Goal: Contribute content: Contribute content

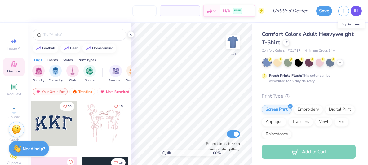
click at [356, 11] on span "IH" at bounding box center [356, 10] width 5 height 7
click at [356, 8] on span "IH" at bounding box center [356, 10] width 5 height 7
click at [355, 11] on span "IH" at bounding box center [356, 10] width 5 height 7
click at [357, 14] on span "IH" at bounding box center [356, 10] width 5 height 7
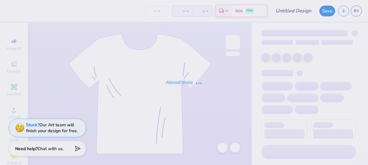
type input "fall rec. 2025"
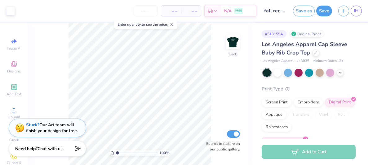
type input "2.24"
click at [123, 153] on input "range" at bounding box center [137, 154] width 42 height 6
click at [16, 91] on div "Add Text" at bounding box center [14, 90] width 22 height 18
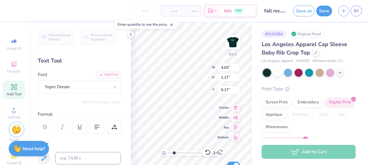
type textarea "s"
paste textarea "sorority"
type textarea "sorority inc."
click at [109, 90] on div "Super Dream" at bounding box center [76, 87] width 65 height 10
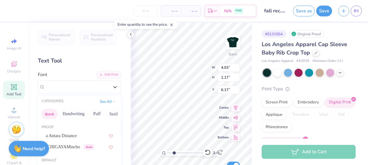
click at [47, 111] on button "Greek" at bounding box center [50, 114] width 16 height 10
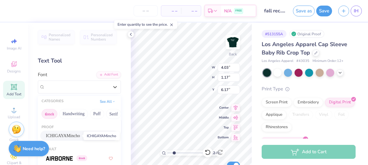
click at [68, 136] on span "ICHIGAYAMincho" at bounding box center [63, 136] width 34 height 7
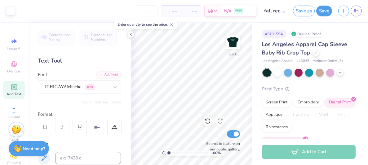
type input "1"
click at [168, 151] on input "range" at bounding box center [189, 154] width 42 height 6
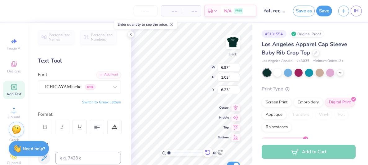
type input "2.74"
type input "0.40"
type input "4.88"
click at [172, 154] on input "range" at bounding box center [189, 154] width 42 height 6
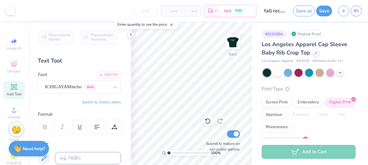
drag, startPoint x: 174, startPoint y: 153, endPoint x: 167, endPoint y: 153, distance: 7.1
click at [168, 153] on input "range" at bounding box center [189, 154] width 42 height 6
type input "1.3"
click at [170, 152] on input "range" at bounding box center [189, 154] width 42 height 6
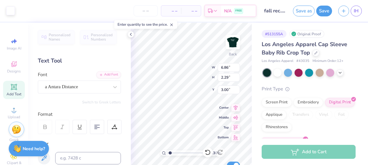
type input "2.74"
type input "0.40"
type input "4.68"
type textarea "sorority. inc."
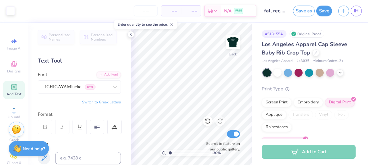
type input "1.89"
click at [173, 152] on input "range" at bounding box center [189, 154] width 42 height 6
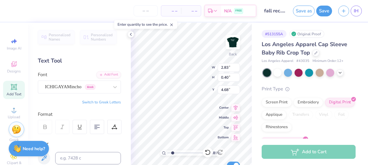
type textarea "sorority, inc."
type input "2.01"
type input "0.29"
click at [178, 154] on input "range" at bounding box center [189, 154] width 42 height 6
drag, startPoint x: 177, startPoint y: 153, endPoint x: 164, endPoint y: 153, distance: 13.0
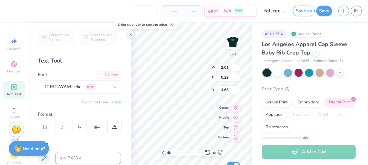
click at [168, 153] on input "range" at bounding box center [189, 154] width 42 height 6
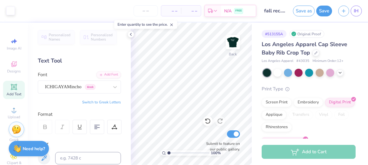
type input "1.78"
click at [172, 155] on input "range" at bounding box center [189, 154] width 42 height 6
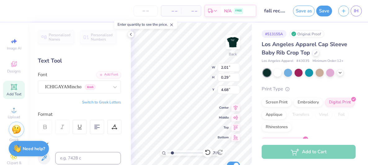
type input "7.21"
drag, startPoint x: 173, startPoint y: 154, endPoint x: 169, endPoint y: 155, distance: 3.5
type input "1.05"
click at [169, 155] on input "range" at bounding box center [189, 154] width 42 height 6
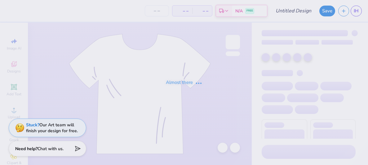
type input "fall rec. 2025"
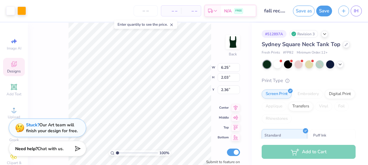
type input "6.25"
type input "2.03"
type input "2.36"
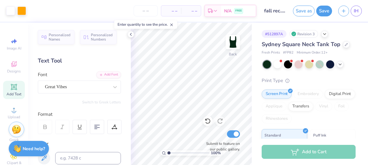
type input "1.59"
click at [171, 153] on input "range" at bounding box center [189, 154] width 42 height 6
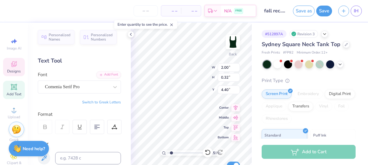
type input "4.40"
click at [17, 86] on icon at bounding box center [13, 86] width 7 height 7
type input "3.79"
type input "1.10"
type input "5.95"
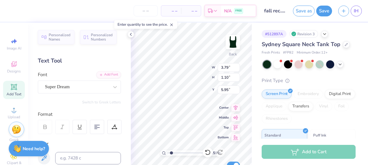
scroll to position [0, 1]
type textarea "sorority, inc."
click at [100, 92] on div "Super Dream" at bounding box center [76, 87] width 65 height 10
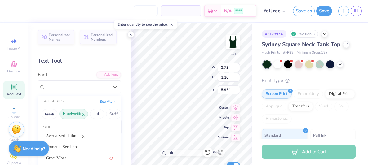
click at [75, 111] on button "Handwriting" at bounding box center [73, 114] width 29 height 10
click at [70, 135] on div "Personalized Names Personalized Numbers Text Tool Add Font Font option Super Dr…" at bounding box center [79, 94] width 103 height 143
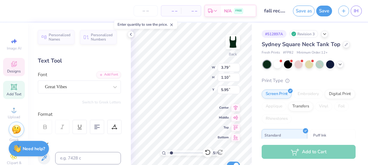
type input "6.25"
type input "2.03"
type input "2.36"
type input "7.03"
type input "0.98"
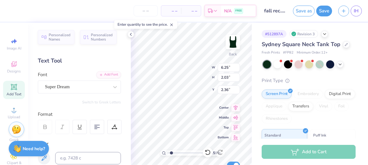
type input "6.01"
click at [116, 87] on icon at bounding box center [115, 87] width 4 height 2
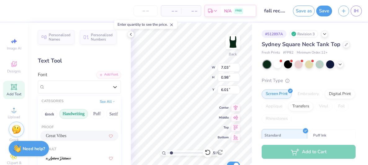
click at [80, 133] on div "Great Vibes" at bounding box center [79, 136] width 67 height 7
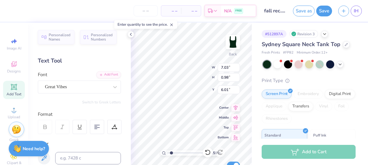
type input "4.14"
type input "1.06"
type input "3.87"
type input "2.00"
type input "0.32"
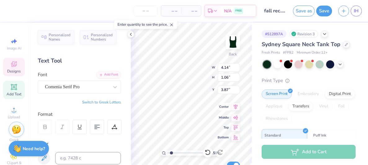
type input "4.40"
type input "3.18"
type input "0.81"
type input "3.38"
type input "3.80"
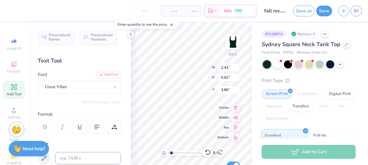
type input "2.41"
type input "0.62"
type input "3.78"
type input "2.53"
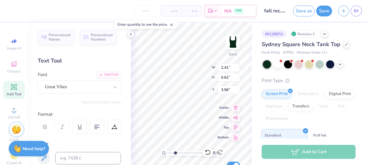
click at [175, 154] on input "range" at bounding box center [189, 154] width 42 height 6
type input "2.13"
type input "0.54"
type input "3.65"
type input "2.00"
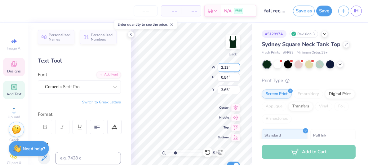
type input "0.32"
type input "4.40"
drag, startPoint x: 176, startPoint y: 153, endPoint x: 166, endPoint y: 152, distance: 9.9
click at [168, 152] on input "range" at bounding box center [189, 154] width 42 height 6
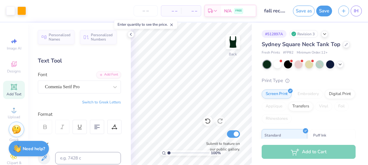
type input "1.47"
click at [171, 154] on input "range" at bounding box center [189, 154] width 42 height 6
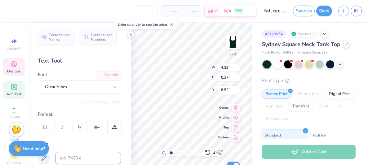
type input "4.29"
type input "0.37"
type input "8.52"
type input "1.70"
type input "0.43"
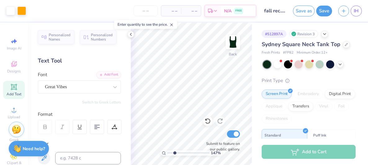
click at [175, 151] on input "range" at bounding box center [189, 154] width 42 height 6
type input "1.7"
click at [172, 154] on input "range" at bounding box center [189, 154] width 42 height 6
click at [321, 13] on button "Save" at bounding box center [325, 10] width 16 height 11
click at [320, 13] on div "Save" at bounding box center [325, 11] width 16 height 11
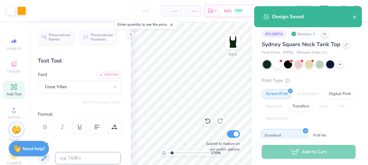
click at [341, 16] on div "Design Saved" at bounding box center [312, 16] width 80 height 7
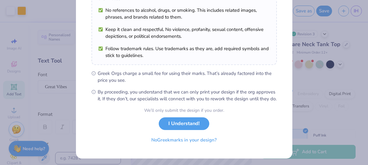
scroll to position [125, 0]
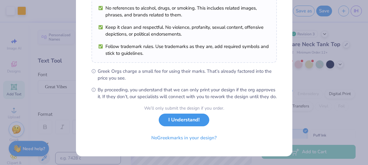
click at [185, 121] on button "I Understand!" at bounding box center [184, 120] width 51 height 13
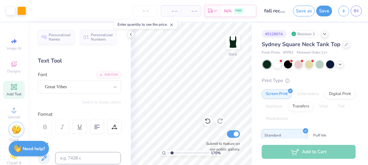
scroll to position [34, 0]
click at [353, 10] on link "IH" at bounding box center [356, 11] width 11 height 11
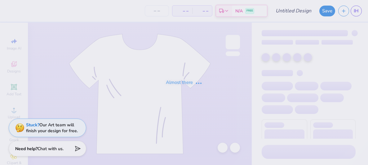
type input "fall rec. 2025"
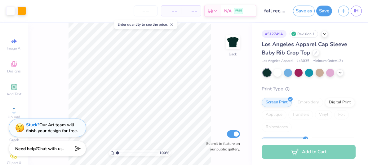
type input "1.81"
click at [121, 153] on input "range" at bounding box center [137, 154] width 42 height 6
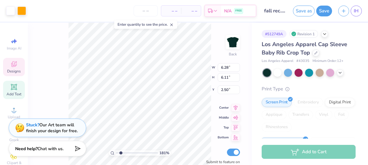
click at [16, 89] on icon at bounding box center [13, 87] width 5 height 5
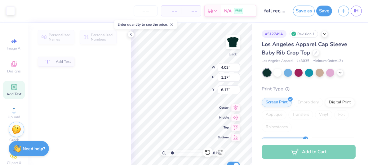
type input "4.03"
type input "1.17"
type input "6.17"
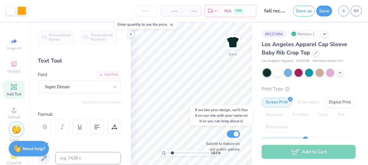
click at [215, 132] on div "Submit to feature on our public gallery." at bounding box center [221, 140] width 37 height 23
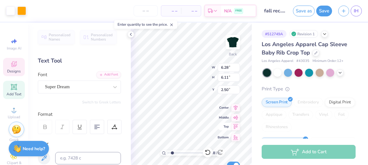
click at [222, 129] on span "Top" at bounding box center [223, 127] width 11 height 4
type textarea "Sigma Pi Alpha Sorority, Inc"
type input "2.77"
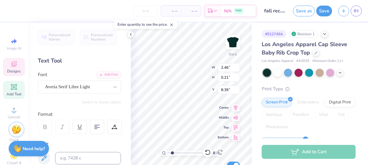
type input "0.24"
type input "1"
type input "8.20"
click at [168, 153] on input "range" at bounding box center [189, 154] width 42 height 6
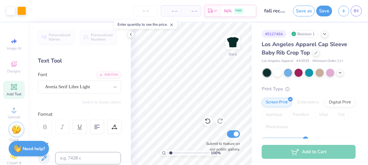
click at [171, 153] on input "range" at bounding box center [189, 154] width 42 height 6
type input "1.99"
click at [173, 154] on input "range" at bounding box center [189, 154] width 42 height 6
click at [204, 134] on div "Submit to feature on our public gallery." at bounding box center [221, 140] width 37 height 23
click at [203, 133] on div "Submit to feature on our public gallery." at bounding box center [221, 140] width 37 height 23
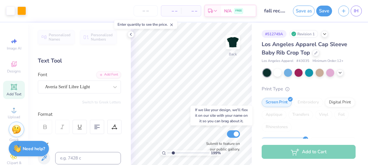
click at [203, 133] on div "Submit to feature on our public gallery." at bounding box center [221, 140] width 37 height 23
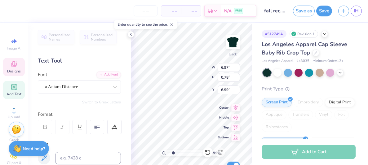
scroll to position [0, 2]
type textarea "Sigma Pi Alpha"
click at [19, 92] on span "Add Text" at bounding box center [14, 94] width 15 height 5
click at [13, 88] on icon at bounding box center [13, 87] width 5 height 5
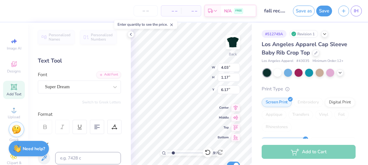
type input "4.03"
type input "1.17"
type input "6.17"
type textarea "Sorority, Inc"
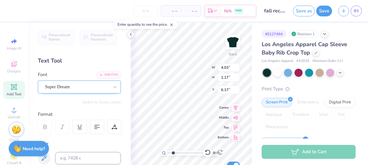
click at [93, 88] on div "Super Dream" at bounding box center [76, 87] width 65 height 10
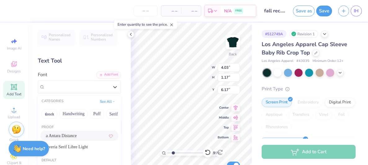
click at [74, 133] on div "a Antara Distance" at bounding box center [79, 136] width 67 height 7
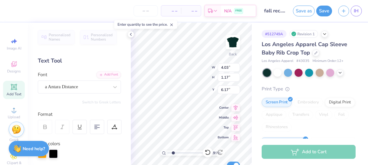
type input "6.69"
type input "1.63"
type input "5.93"
click at [132, 34] on icon at bounding box center [130, 34] width 5 height 5
type input "3.30"
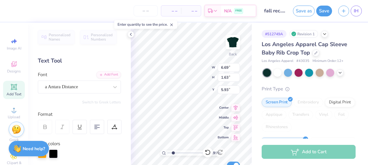
type input "0.80"
type input "5.94"
type input "4.03"
type input "1.17"
type input "6.17"
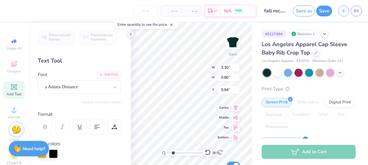
type input "6.58"
click at [175, 153] on input "range" at bounding box center [189, 154] width 42 height 6
type input "2.94"
click at [177, 155] on input "range" at bounding box center [189, 154] width 42 height 6
type input "3.36"
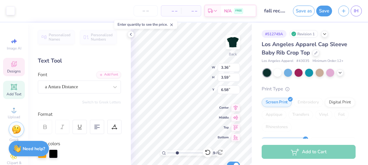
type input "3.59"
type input "2.56"
type input "2.36"
type input "0.57"
type input "7.62"
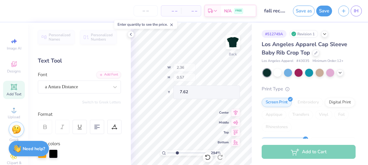
type input "1.76"
type input "0.43"
type input "7.77"
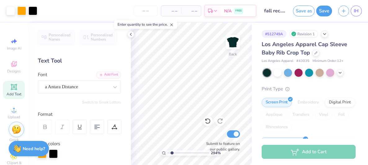
click at [172, 154] on input "range" at bounding box center [189, 154] width 42 height 6
click at [173, 154] on input "range" at bounding box center [189, 154] width 42 height 6
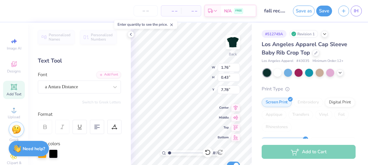
click at [169, 155] on input "range" at bounding box center [189, 154] width 42 height 6
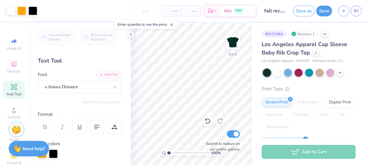
drag, startPoint x: 169, startPoint y: 153, endPoint x: 162, endPoint y: 153, distance: 6.8
type input "1"
click at [168, 153] on input "range" at bounding box center [189, 154] width 42 height 6
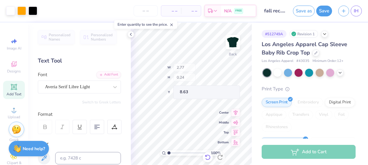
type input "8.63"
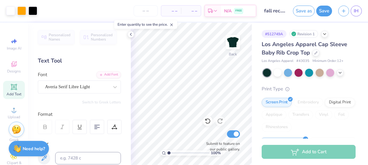
type input "2.24"
click at [174, 152] on input "range" at bounding box center [189, 154] width 42 height 6
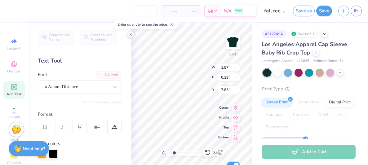
type input "1.57"
type input "0.38"
type input "7.67"
drag, startPoint x: 175, startPoint y: 154, endPoint x: 165, endPoint y: 152, distance: 9.5
click at [168, 152] on input "range" at bounding box center [189, 154] width 42 height 6
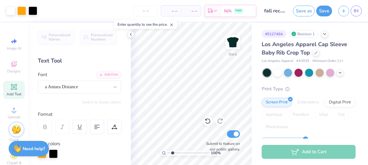
click at [173, 153] on input "range" at bounding box center [189, 154] width 42 height 6
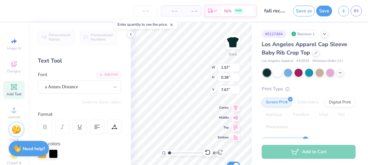
click at [170, 153] on input "range" at bounding box center [189, 154] width 42 height 6
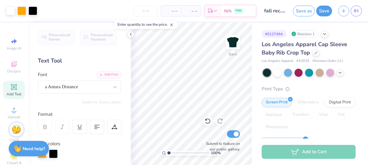
drag, startPoint x: 170, startPoint y: 154, endPoint x: 158, endPoint y: 152, distance: 11.6
click at [168, 152] on input "range" at bounding box center [189, 154] width 42 height 6
type input "1.69"
click at [172, 153] on input "range" at bounding box center [189, 154] width 42 height 6
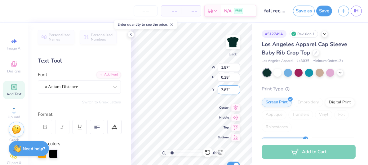
type input "7.28"
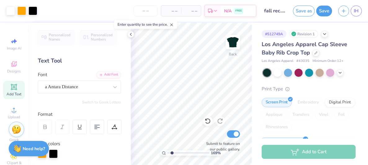
click at [224, 84] on div "169 % Back Submit to feature on our public gallery." at bounding box center [191, 94] width 121 height 143
click at [226, 84] on div "169 % Back Submit to feature on our public gallery." at bounding box center [191, 94] width 121 height 143
click at [225, 85] on div "169 % Back Submit to feature on our public gallery." at bounding box center [191, 94] width 121 height 143
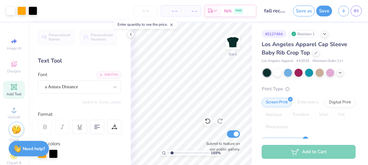
click at [226, 85] on div "169 % Back Submit to feature on our public gallery." at bounding box center [191, 94] width 121 height 143
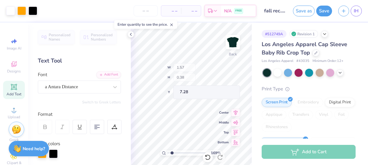
click at [226, 85] on div "169 % Back W 1.57 H 0.38 Y 7.28 Center Middle Top Bottom Submit to feature on o…" at bounding box center [191, 94] width 121 height 143
click at [174, 155] on input "range" at bounding box center [189, 154] width 42 height 6
type input "2.65"
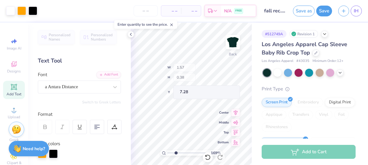
click at [176, 155] on input "range" at bounding box center [189, 154] width 42 height 6
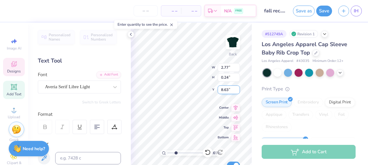
type input "2.77"
type input "0.24"
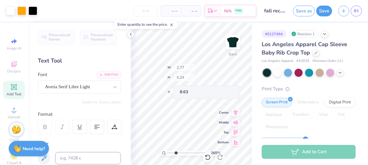
type input "8.39"
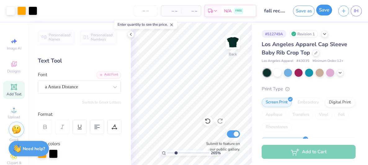
click at [329, 12] on button "Save" at bounding box center [325, 10] width 16 height 11
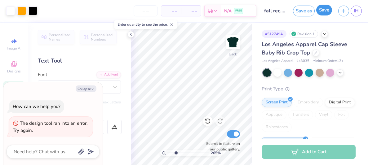
click at [327, 15] on button "Save" at bounding box center [325, 10] width 16 height 11
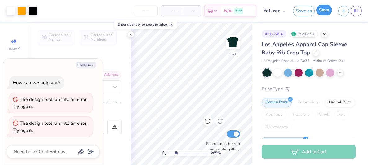
click at [320, 13] on button "Save" at bounding box center [325, 10] width 16 height 11
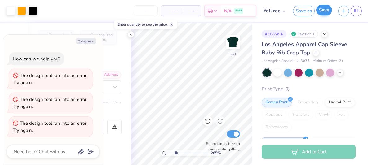
type textarea "x"
drag, startPoint x: 175, startPoint y: 153, endPoint x: 167, endPoint y: 154, distance: 8.1
type input "1"
click at [168, 154] on input "range" at bounding box center [189, 154] width 42 height 6
click at [326, 9] on button "Save" at bounding box center [325, 10] width 16 height 11
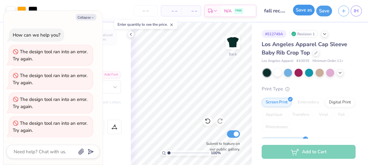
click at [310, 11] on button "Save as" at bounding box center [304, 10] width 22 height 11
click at [310, 11] on div "Save as" at bounding box center [304, 11] width 22 height 11
click at [309, 11] on div "Save as" at bounding box center [304, 11] width 22 height 11
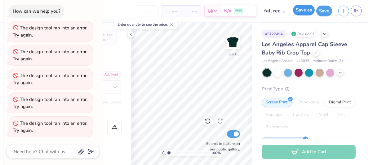
click at [308, 12] on button "Save as" at bounding box center [304, 10] width 22 height 11
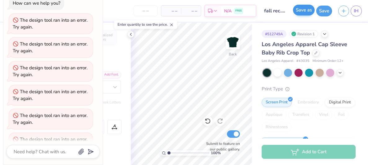
type textarea "x"
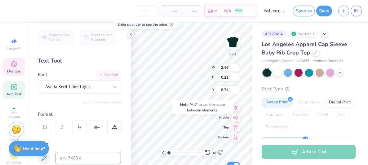
type input "8.74"
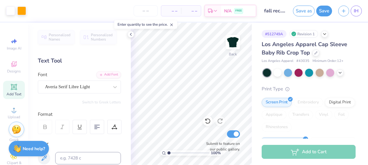
click at [17, 89] on icon at bounding box center [13, 86] width 7 height 7
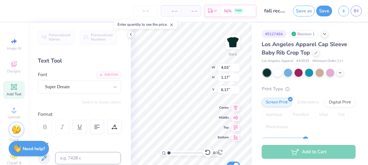
scroll to position [0, 1]
type textarea "Sorority, Inc"
click at [87, 87] on div "Super Dream" at bounding box center [76, 87] width 65 height 10
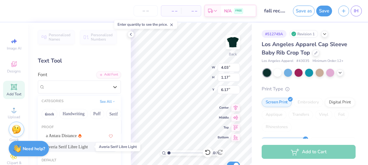
click at [80, 146] on span "Averia Serif Libre Light" at bounding box center [67, 147] width 42 height 7
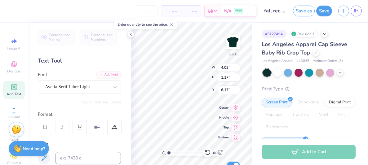
click at [95, 110] on div "Personalized Names Personalized Numbers Text Tool Add Font Font Averia Serif Li…" at bounding box center [79, 94] width 103 height 143
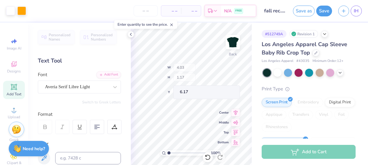
scroll to position [82, 0]
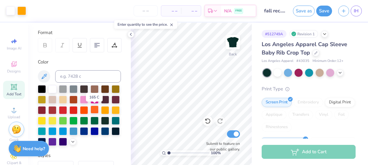
click at [95, 111] on div at bounding box center [95, 110] width 8 height 8
click at [105, 113] on div at bounding box center [105, 110] width 8 height 8
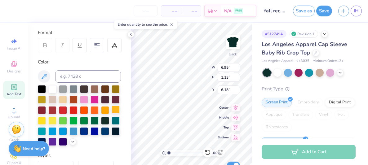
type input "5.06"
type input "0.83"
type input "7.91"
type input "2.90"
type input "0.47"
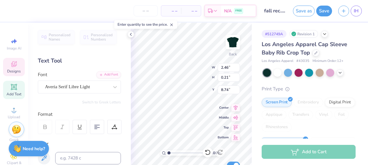
scroll to position [0, 0]
type input "2.90"
type input "0.47"
type input "8.01"
click at [112, 90] on div at bounding box center [115, 86] width 11 height 11
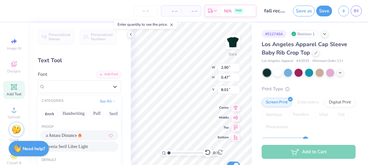
click at [94, 137] on div "a Antara Distance" at bounding box center [79, 136] width 67 height 7
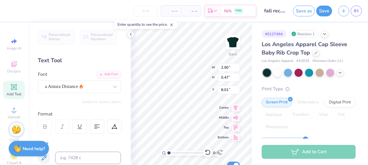
type input "2.10"
type input "0.51"
type input "7.99"
click at [170, 154] on input "range" at bounding box center [189, 154] width 42 height 6
click at [171, 154] on input "range" at bounding box center [189, 154] width 42 height 6
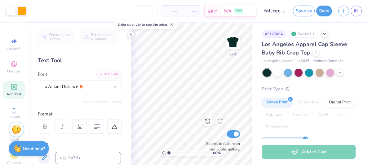
drag, startPoint x: 171, startPoint y: 153, endPoint x: 164, endPoint y: 153, distance: 6.5
type input "1"
click at [168, 153] on input "range" at bounding box center [189, 154] width 42 height 6
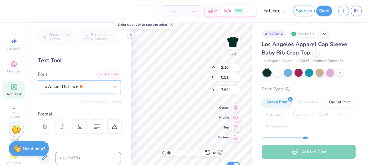
click at [81, 83] on div "a Antara Distance" at bounding box center [76, 87] width 65 height 10
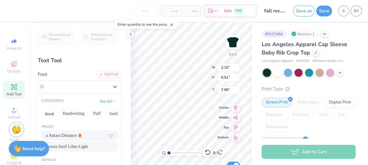
click at [81, 147] on span "Averia Serif Libre Light" at bounding box center [67, 147] width 42 height 7
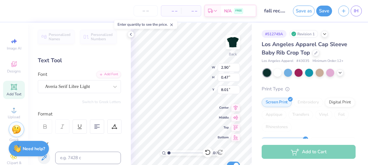
type input "2.90"
type input "0.47"
type input "8.01"
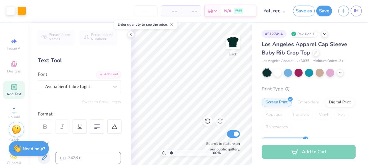
click at [171, 152] on input "range" at bounding box center [189, 154] width 42 height 6
drag, startPoint x: 171, startPoint y: 154, endPoint x: 164, endPoint y: 154, distance: 7.8
click at [168, 154] on input "range" at bounding box center [189, 154] width 42 height 6
click at [171, 154] on input "range" at bounding box center [189, 154] width 42 height 6
drag, startPoint x: 171, startPoint y: 153, endPoint x: 165, endPoint y: 153, distance: 5.6
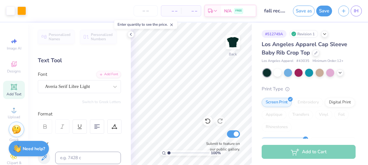
click at [168, 153] on input "range" at bounding box center [189, 154] width 42 height 6
drag, startPoint x: 169, startPoint y: 155, endPoint x: 164, endPoint y: 155, distance: 5.0
click at [168, 155] on input "range" at bounding box center [189, 154] width 42 height 6
drag, startPoint x: 168, startPoint y: 154, endPoint x: 157, endPoint y: 153, distance: 10.9
click at [168, 153] on input "range" at bounding box center [189, 154] width 42 height 6
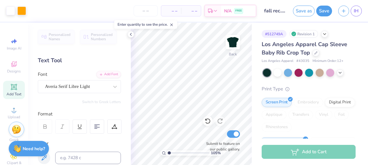
click at [170, 154] on input "range" at bounding box center [189, 154] width 42 height 6
type input "1.42"
click at [171, 153] on input "range" at bounding box center [189, 154] width 42 height 6
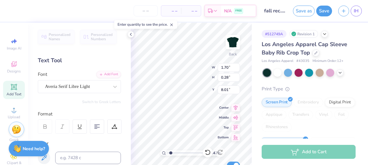
type input "7.87"
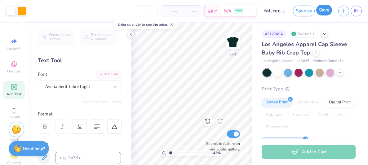
click at [327, 13] on button "Save" at bounding box center [325, 10] width 16 height 11
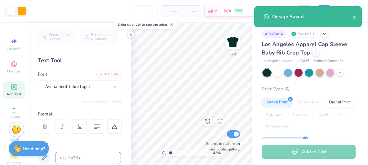
click at [327, 13] on div "Design Saved" at bounding box center [312, 16] width 80 height 7
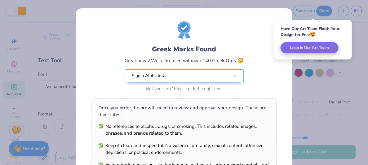
click at [271, 83] on div "Greek Marks Found Great news! We’re licensed with over 140 Greek Orgs. 🥳 Sigma …" at bounding box center [185, 57] width 186 height 73
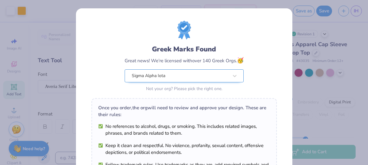
scroll to position [125, 0]
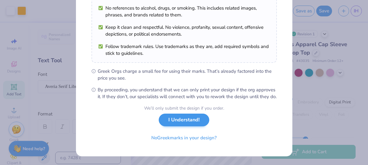
click at [191, 127] on div "We’ll only submit the design if you order. I Understand! No Greek marks in your…" at bounding box center [184, 124] width 80 height 39
click at [195, 125] on button "I Understand!" at bounding box center [184, 120] width 51 height 13
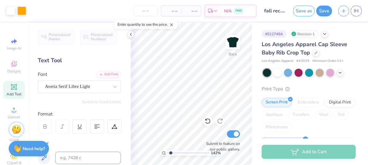
scroll to position [34, 0]
click at [356, 15] on link "IH" at bounding box center [356, 11] width 11 height 11
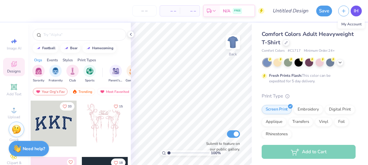
click at [359, 10] on link "IH" at bounding box center [356, 11] width 11 height 11
